Goal: Information Seeking & Learning: Learn about a topic

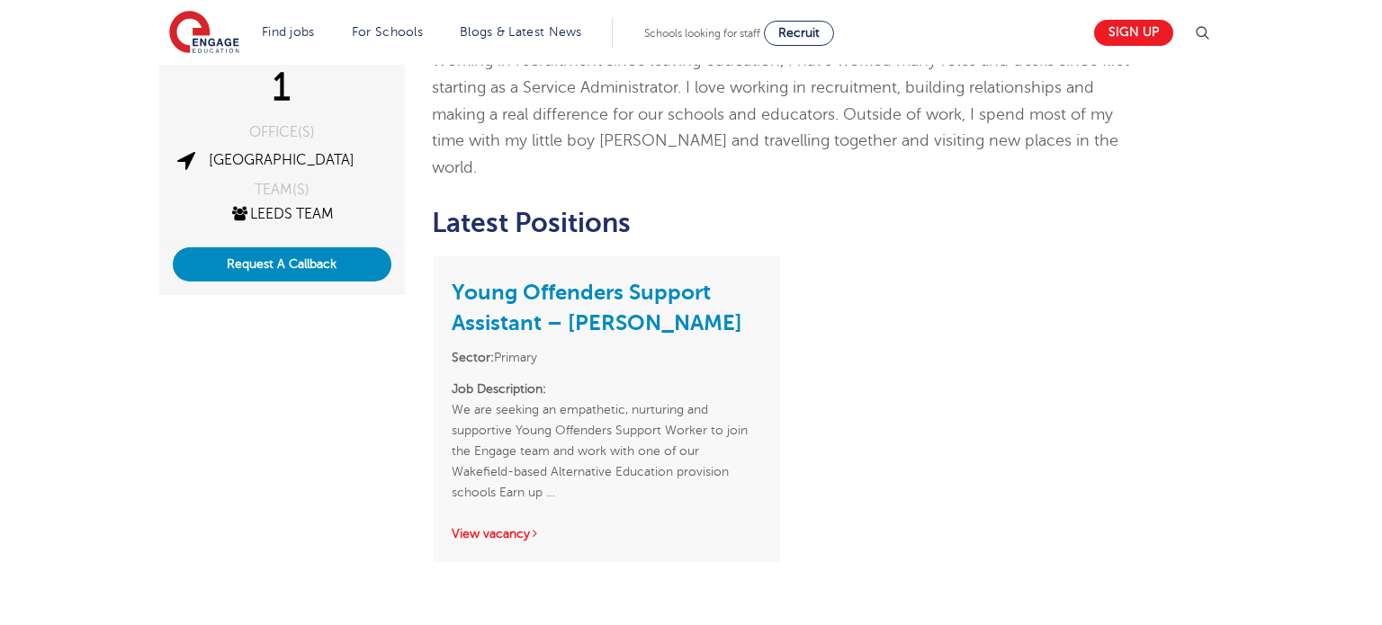
scroll to position [419, 0]
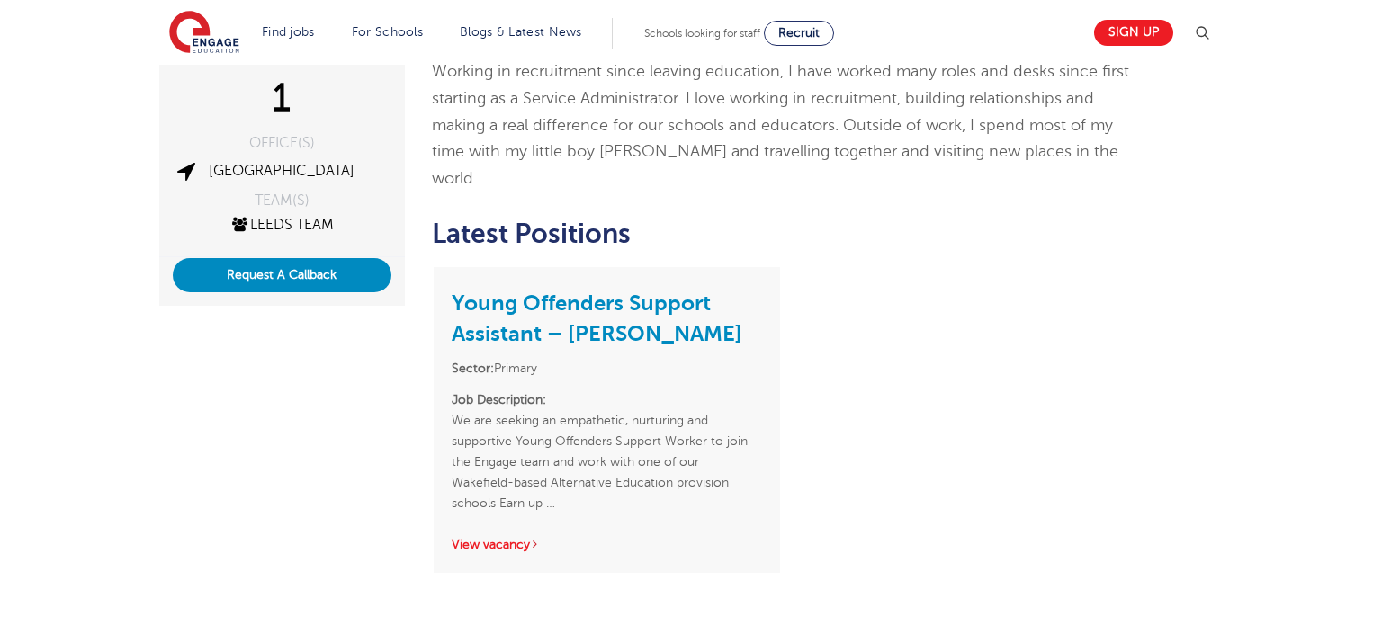
click at [572, 390] on p "Job Description: We are seeking an empathetic, nurturing and supportive Young O…" at bounding box center [607, 452] width 310 height 124
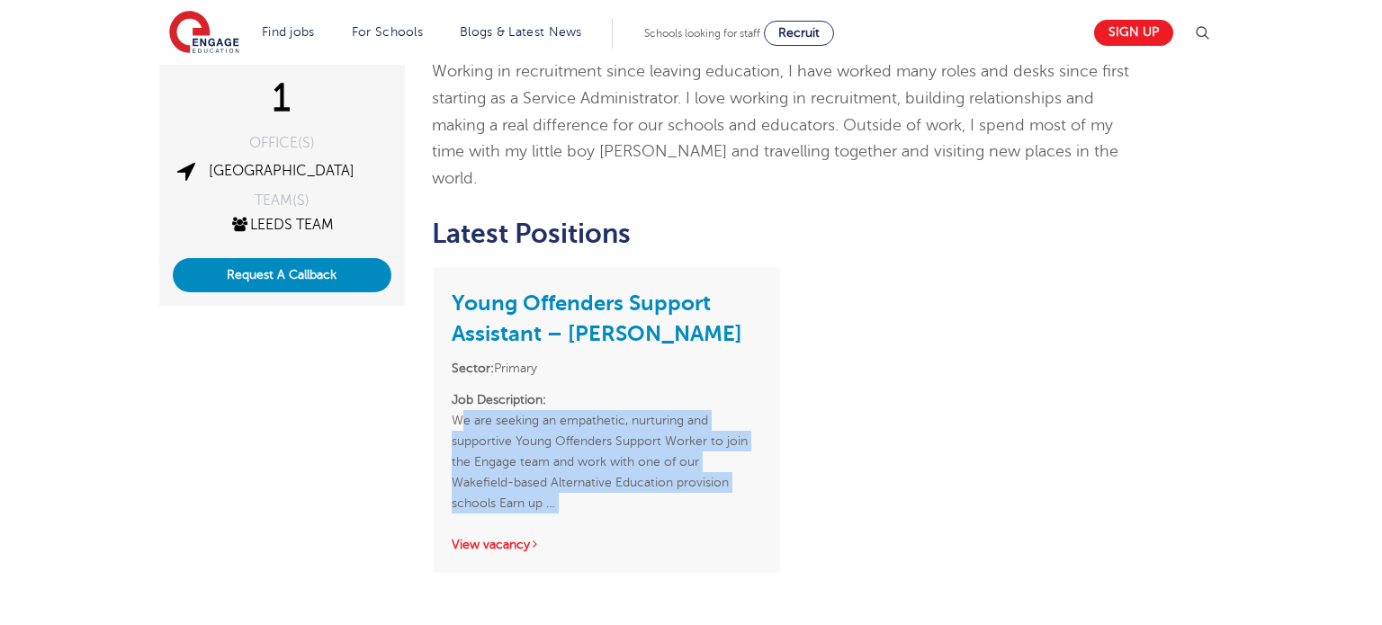
click at [572, 390] on p "Job Description: We are seeking an empathetic, nurturing and supportive Young O…" at bounding box center [607, 452] width 310 height 124
click at [533, 426] on p "Job Description: We are seeking an empathetic, nurturing and supportive Young O…" at bounding box center [607, 452] width 310 height 124
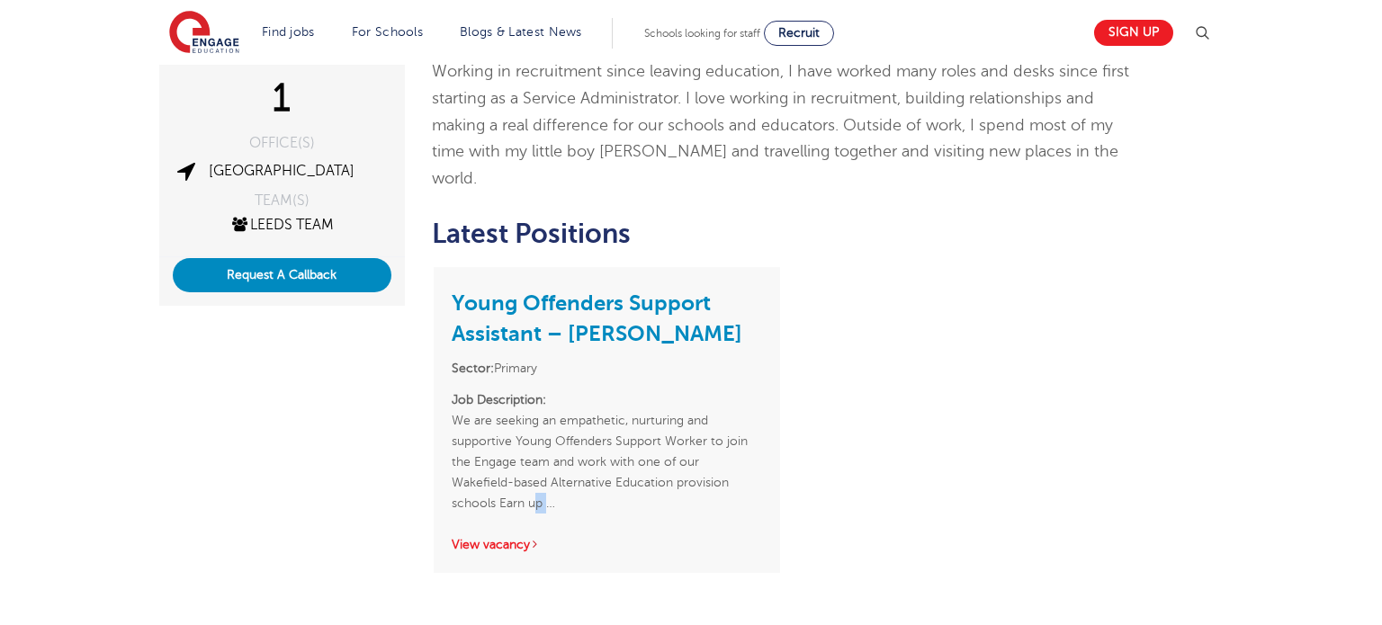
click at [533, 426] on p "Job Description: We are seeking an empathetic, nurturing and supportive Young O…" at bounding box center [607, 452] width 310 height 124
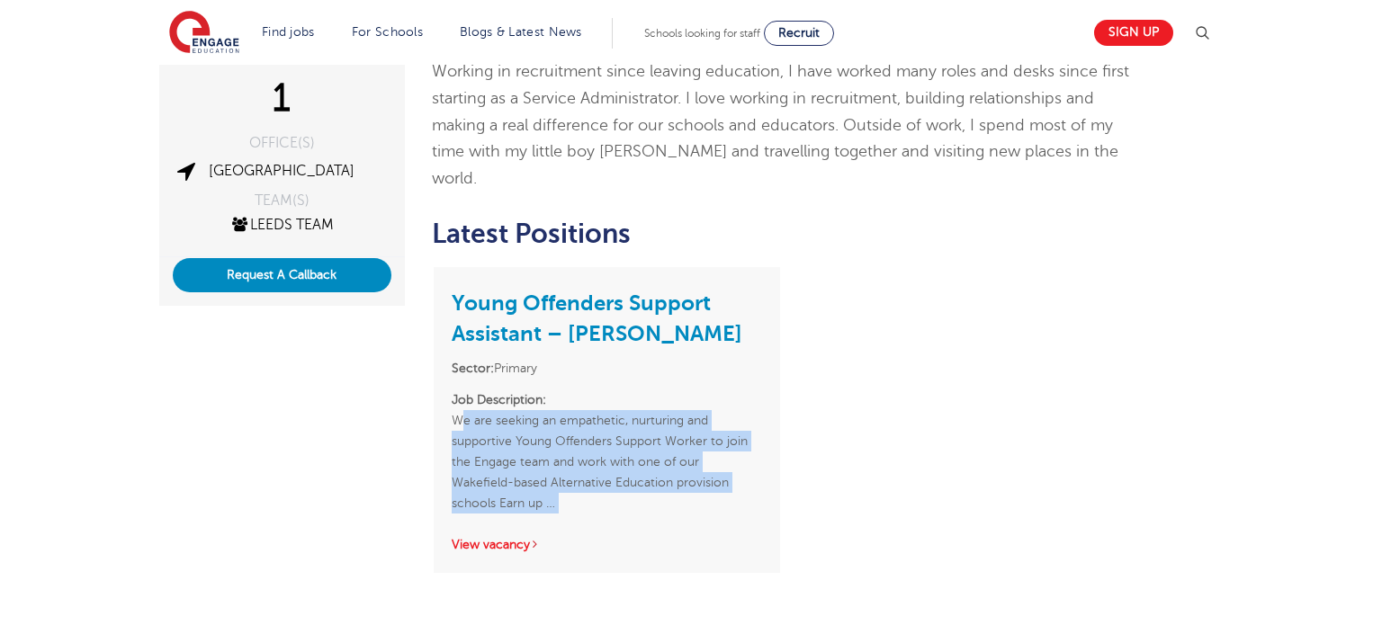
click at [533, 426] on p "Job Description: We are seeking an empathetic, nurturing and supportive Young O…" at bounding box center [607, 452] width 310 height 124
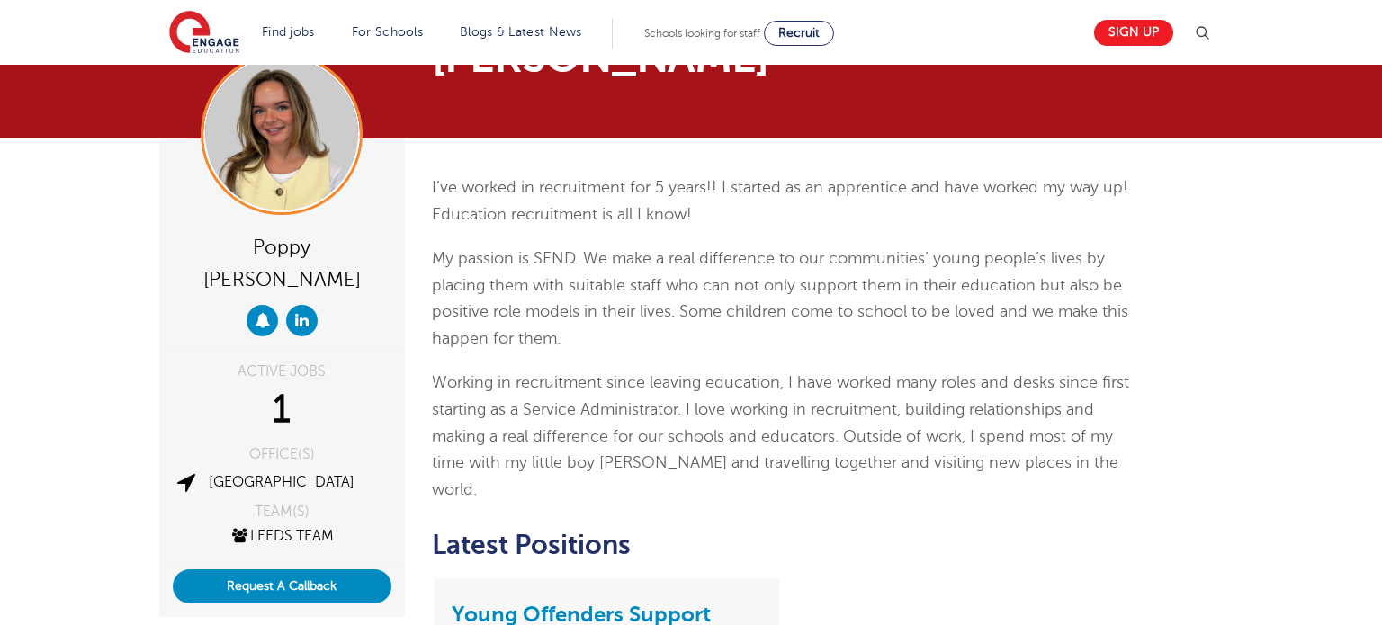
scroll to position [103, 0]
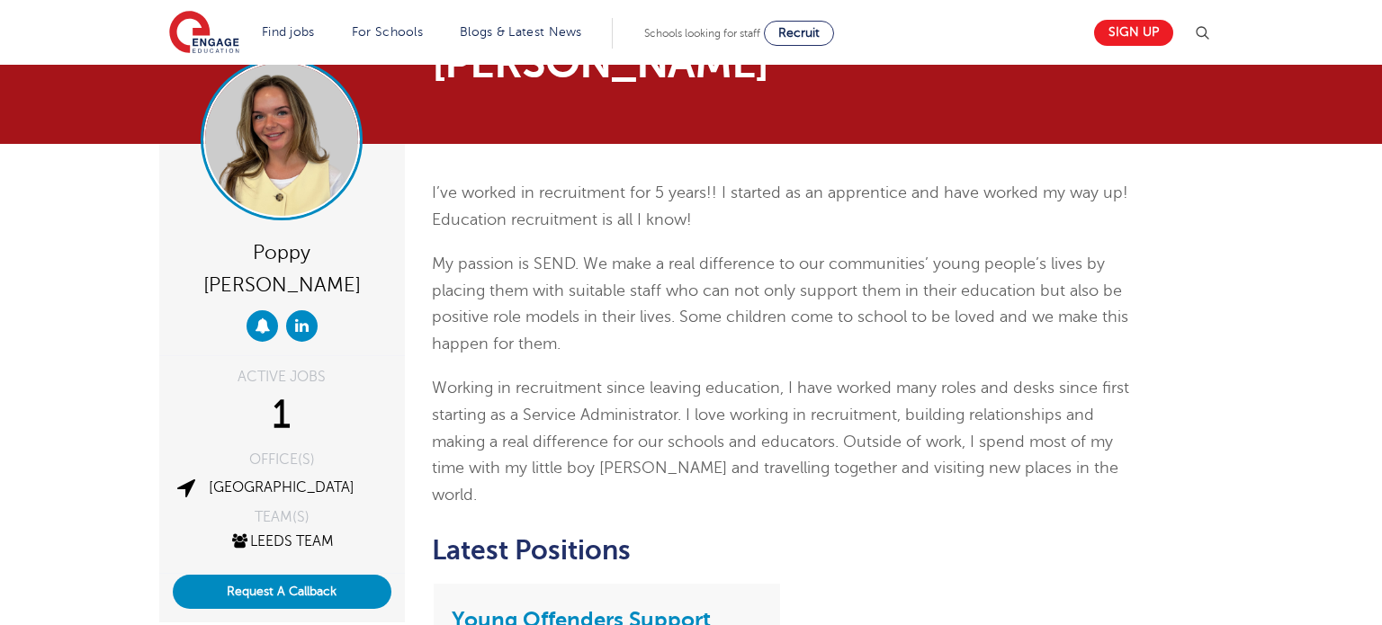
click at [319, 139] on img at bounding box center [281, 139] width 153 height 153
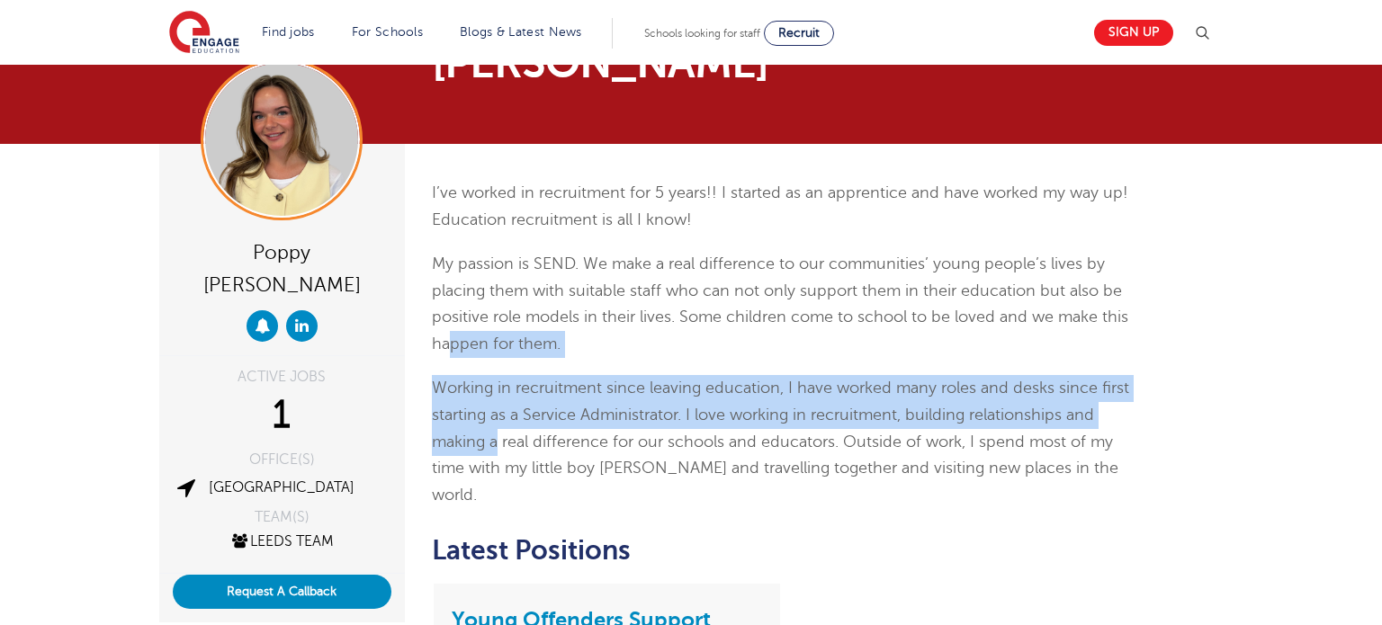
drag, startPoint x: 450, startPoint y: 298, endPoint x: 497, endPoint y: 392, distance: 105.8
click at [497, 391] on div "I’ve worked in recruitment for 5 years!! I started as an apprentice and have wo…" at bounding box center [782, 344] width 701 height 328
click at [497, 392] on span "Working in recruitment since leaving education, I have worked many roles and de…" at bounding box center [780, 441] width 697 height 124
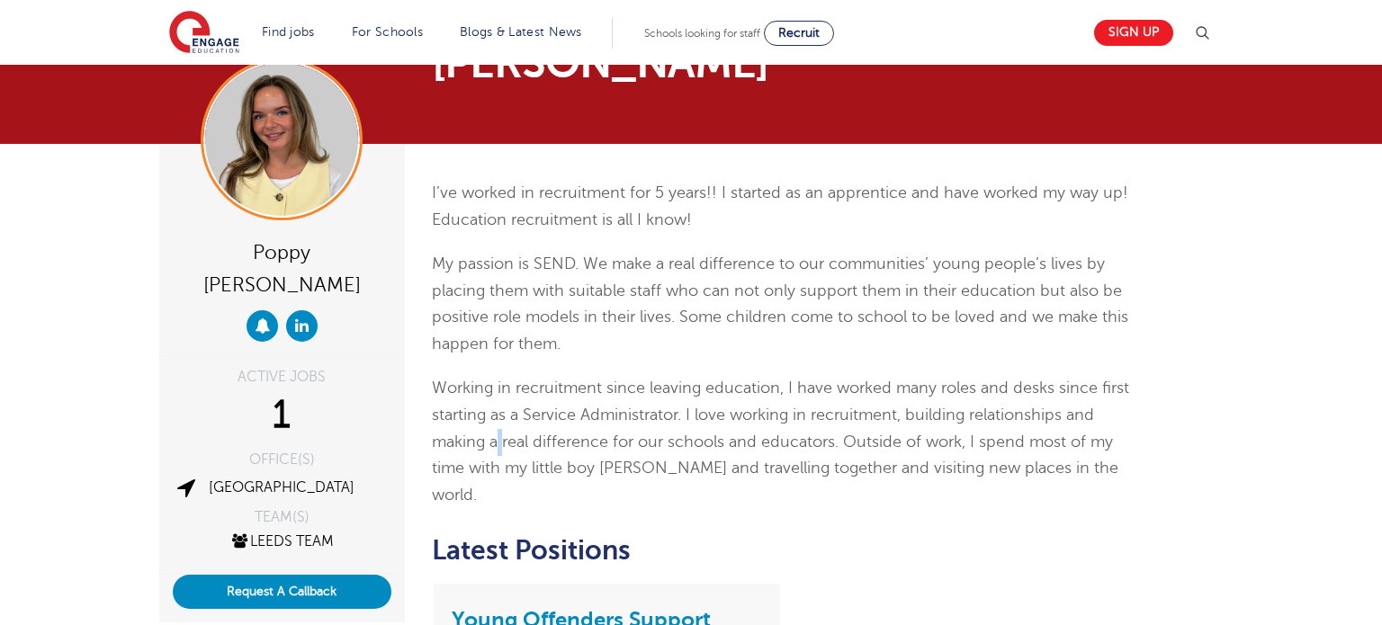
click at [497, 392] on span "Working in recruitment since leaving education, I have worked many roles and de…" at bounding box center [780, 441] width 697 height 124
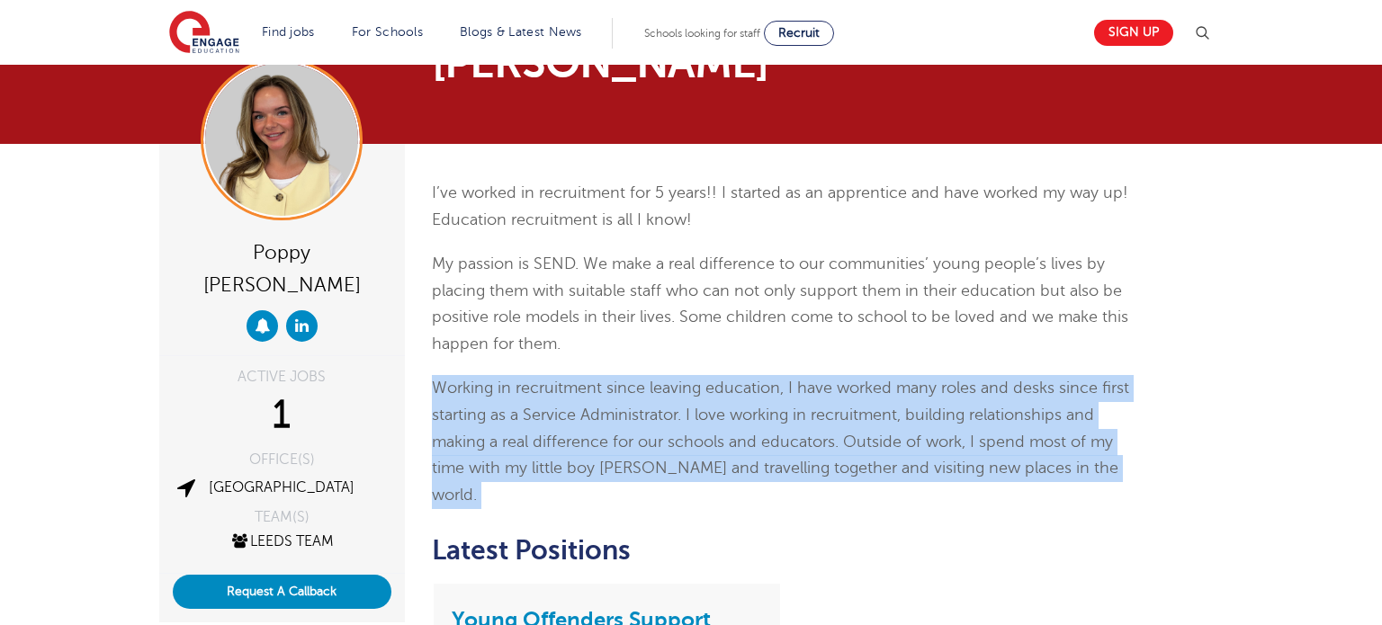
click at [497, 392] on span "Working in recruitment since leaving education, I have worked many roles and de…" at bounding box center [780, 441] width 697 height 124
